Goal: Task Accomplishment & Management: Manage account settings

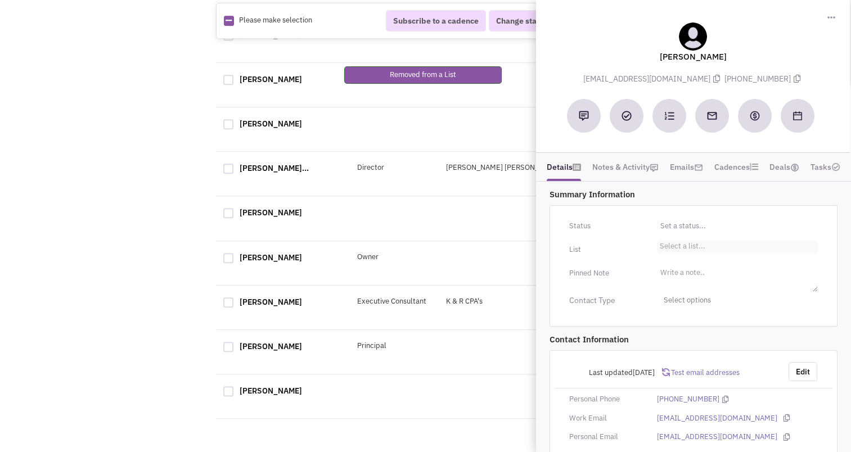
click at [0, 0] on select "Select a list..." at bounding box center [0, 0] width 0 height 0
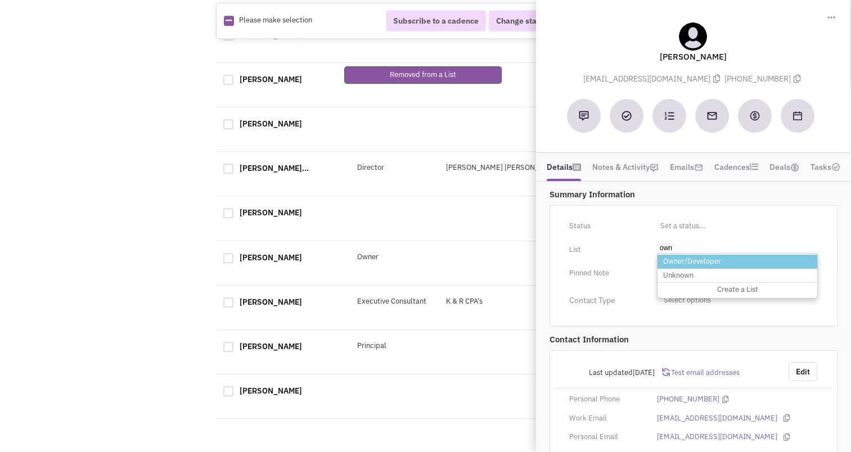
type input "own"
click at [691, 257] on li "Owner/Developer" at bounding box center [738, 262] width 160 height 14
click at [0, 0] on select "Select a list..." at bounding box center [0, 0] width 0 height 0
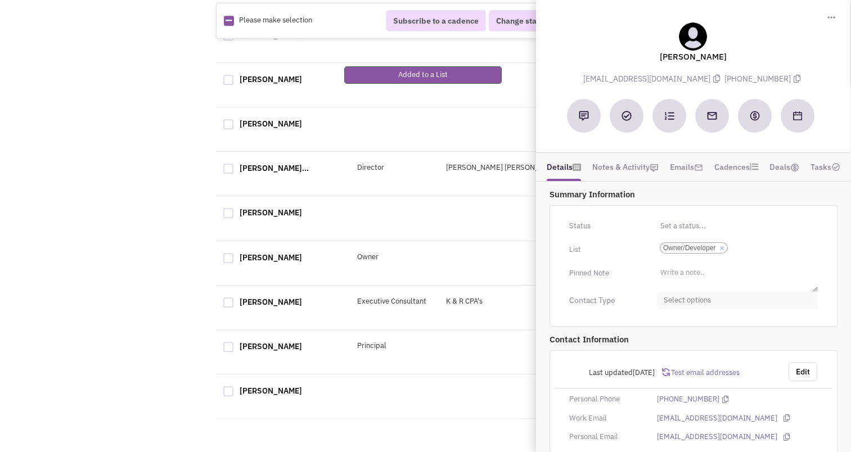
click at [687, 298] on span "Select options" at bounding box center [737, 300] width 161 height 17
click at [668, 374] on link "Owner" at bounding box center [738, 370] width 160 height 23
checkbox input "true"
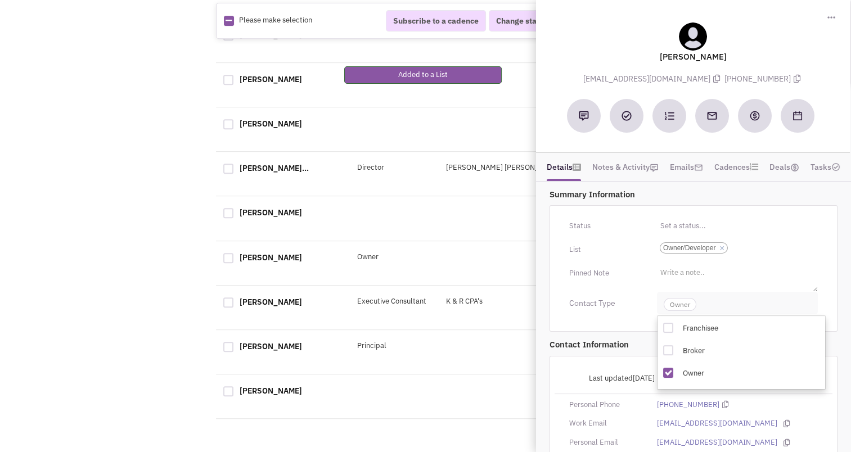
click at [683, 304] on span "Owner" at bounding box center [680, 304] width 33 height 13
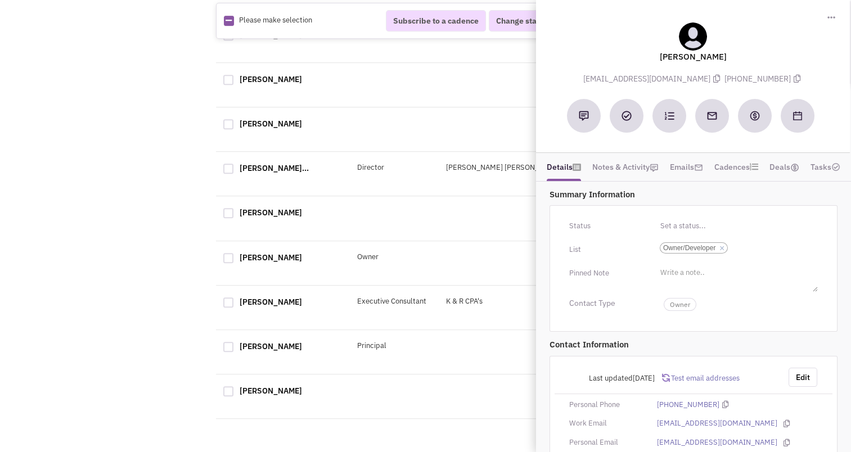
scroll to position [50, 0]
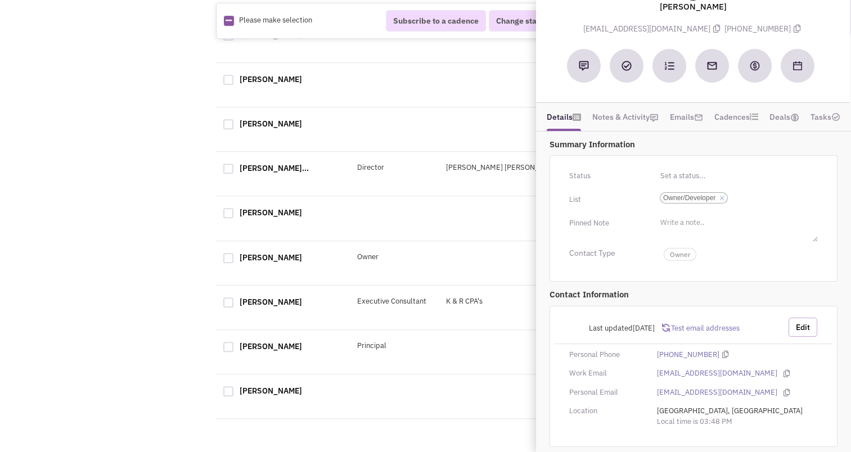
click at [802, 326] on button "Edit" at bounding box center [803, 327] width 29 height 19
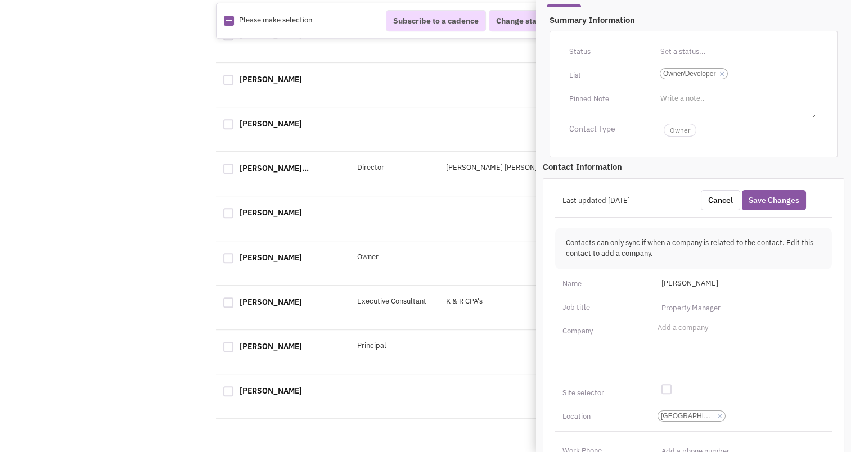
scroll to position [176, 0]
click at [684, 280] on span "Ronald Berman" at bounding box center [740, 283] width 170 height 18
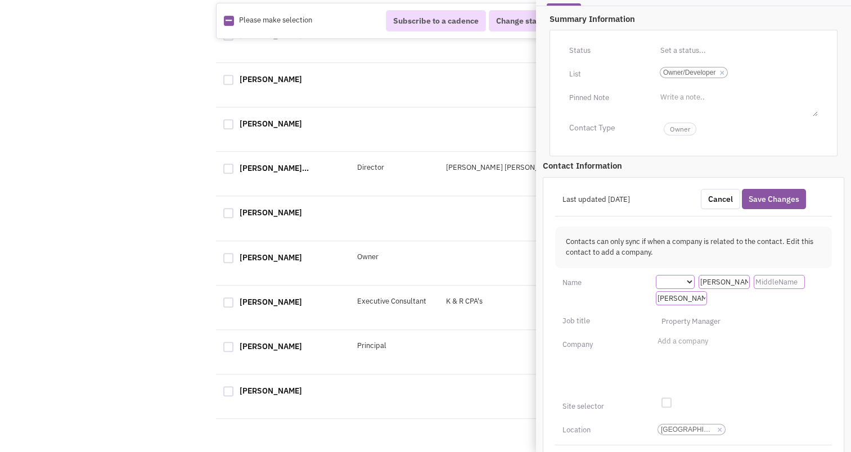
click at [684, 280] on select "Dr. Miss Mr. Mrs. Ms." at bounding box center [675, 282] width 39 height 14
click at [726, 283] on input "Ronald" at bounding box center [724, 282] width 51 height 14
type input "M"
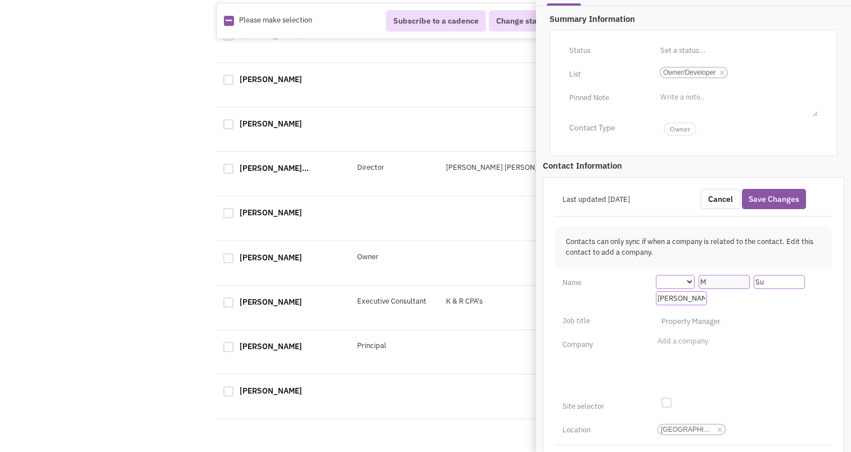
type input "S"
type input "Sidorski"
type input "O"
type input "Business Development Manager"
type input "Ron Berman/DC"
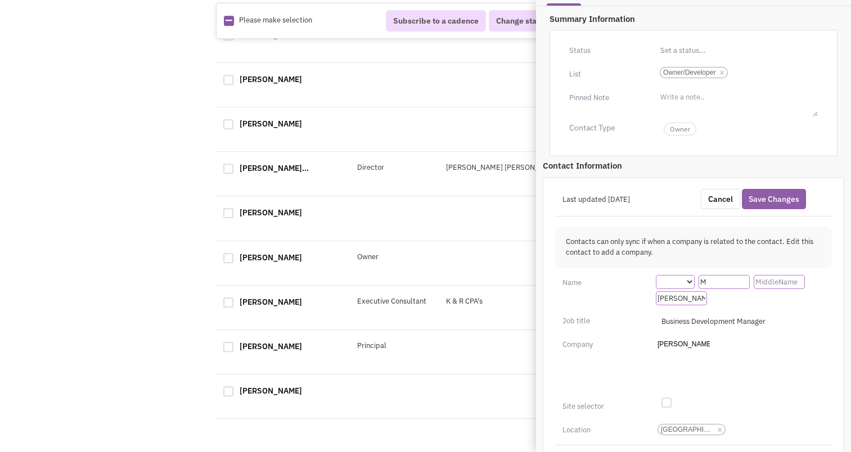
click at [767, 196] on button "Save Changes" at bounding box center [774, 199] width 64 height 20
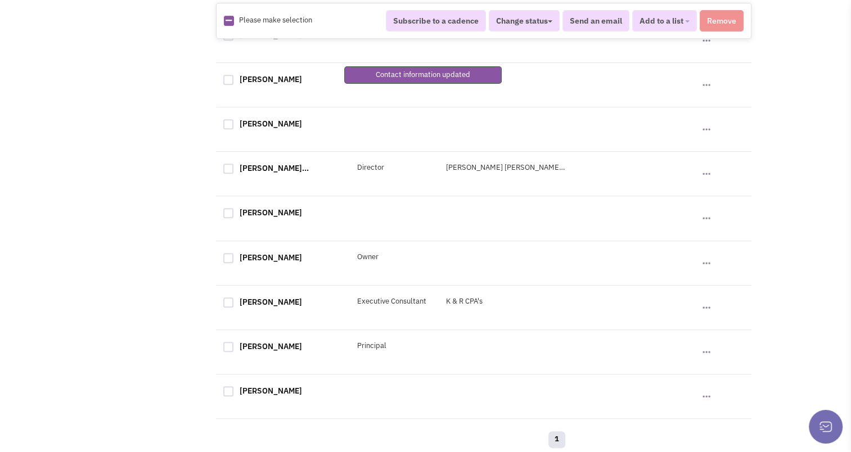
scroll to position [122, 0]
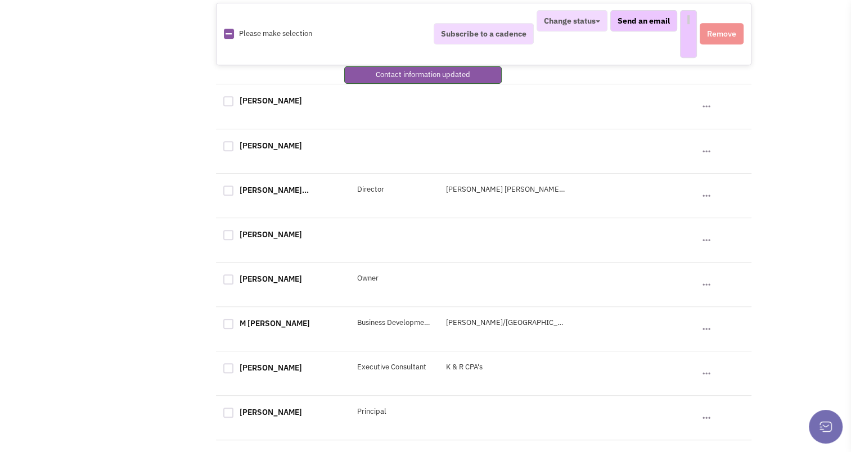
select select
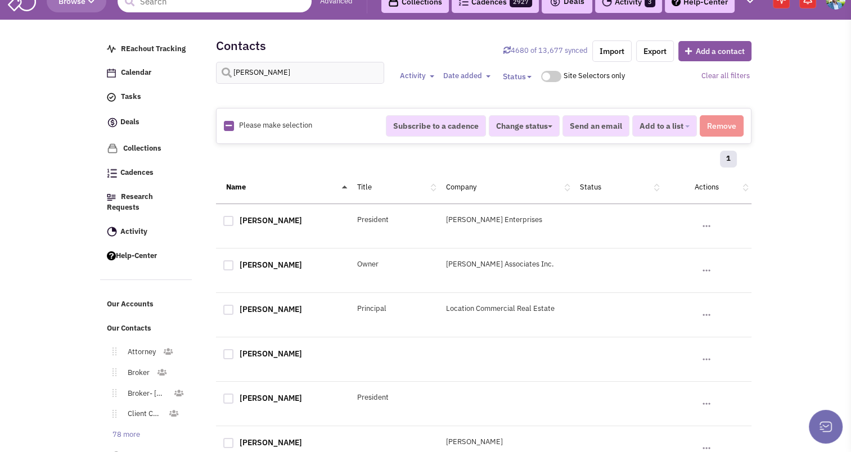
scroll to position [0, 0]
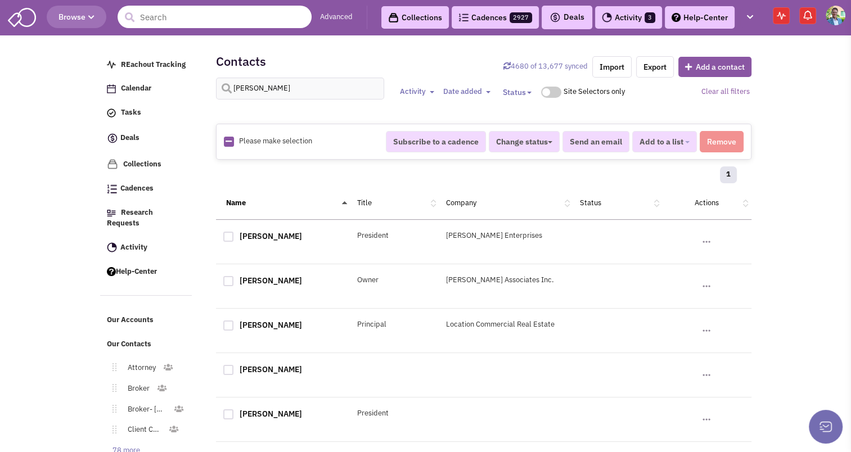
click at [165, 16] on input "text" at bounding box center [215, 17] width 194 height 23
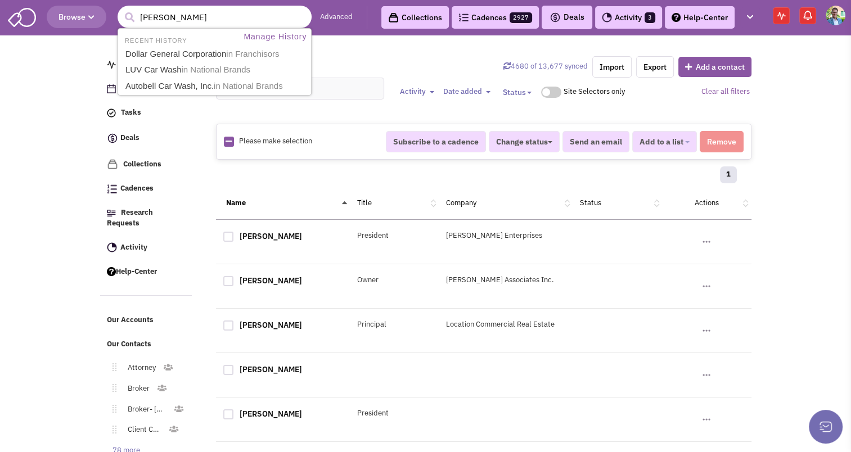
type input "kevin bourke"
click at [121, 9] on button "submit" at bounding box center [129, 17] width 17 height 17
